Goal: Information Seeking & Learning: Learn about a topic

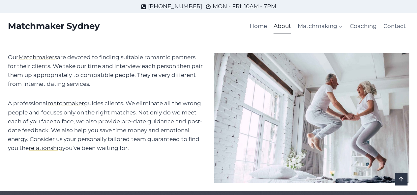
scroll to position [329, 0]
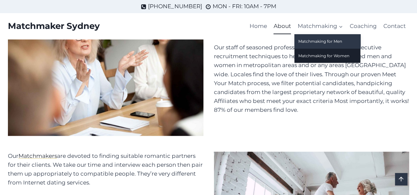
click at [306, 43] on link "Matchmaking for Men" at bounding box center [327, 41] width 66 height 14
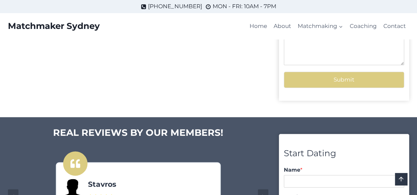
scroll to position [494, 0]
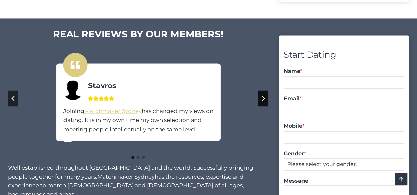
click at [259, 106] on button "Next slide" at bounding box center [263, 99] width 11 height 16
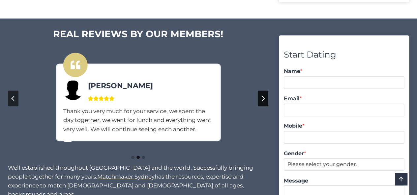
click at [259, 106] on button "Next slide" at bounding box center [263, 99] width 11 height 16
click at [259, 106] on button "Go to first slide" at bounding box center [263, 99] width 11 height 16
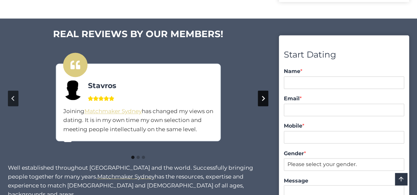
click at [259, 106] on button "Next slide" at bounding box center [263, 99] width 11 height 16
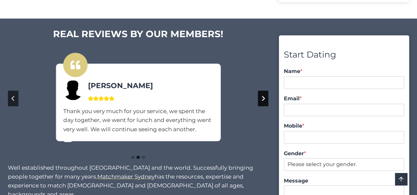
click at [259, 106] on button "Next slide" at bounding box center [263, 99] width 11 height 16
click at [259, 106] on button "Go to first slide" at bounding box center [263, 99] width 11 height 16
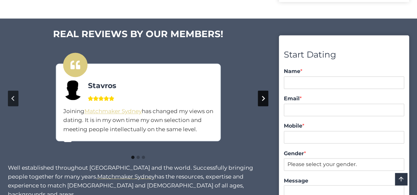
click at [259, 106] on button "Next slide" at bounding box center [263, 99] width 11 height 16
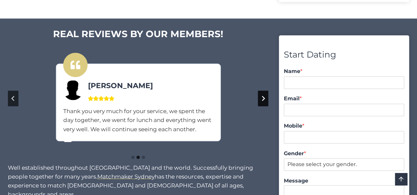
click at [259, 106] on button "Next slide" at bounding box center [263, 99] width 11 height 16
click at [259, 106] on button "Go to first slide" at bounding box center [263, 99] width 11 height 16
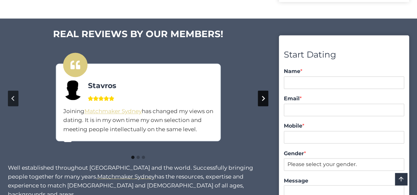
click at [264, 97] on button "Next slide" at bounding box center [263, 99] width 11 height 16
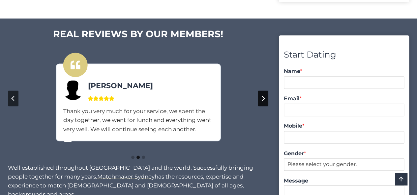
click at [264, 97] on button "Next slide" at bounding box center [263, 99] width 11 height 16
click at [264, 97] on button "Go to first slide" at bounding box center [263, 99] width 11 height 16
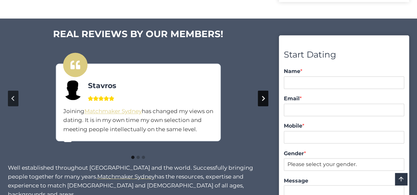
click at [264, 97] on button "Next slide" at bounding box center [263, 99] width 11 height 16
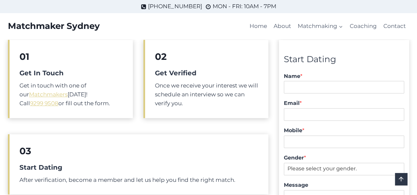
scroll to position [165, 0]
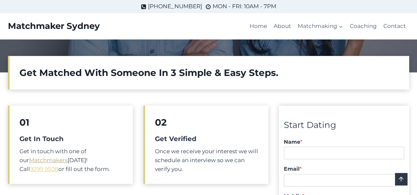
click at [39, 158] on link "Matchmakers" at bounding box center [48, 160] width 39 height 7
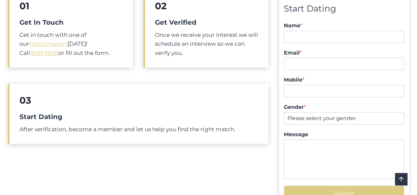
scroll to position [329, 0]
